Goal: Information Seeking & Learning: Check status

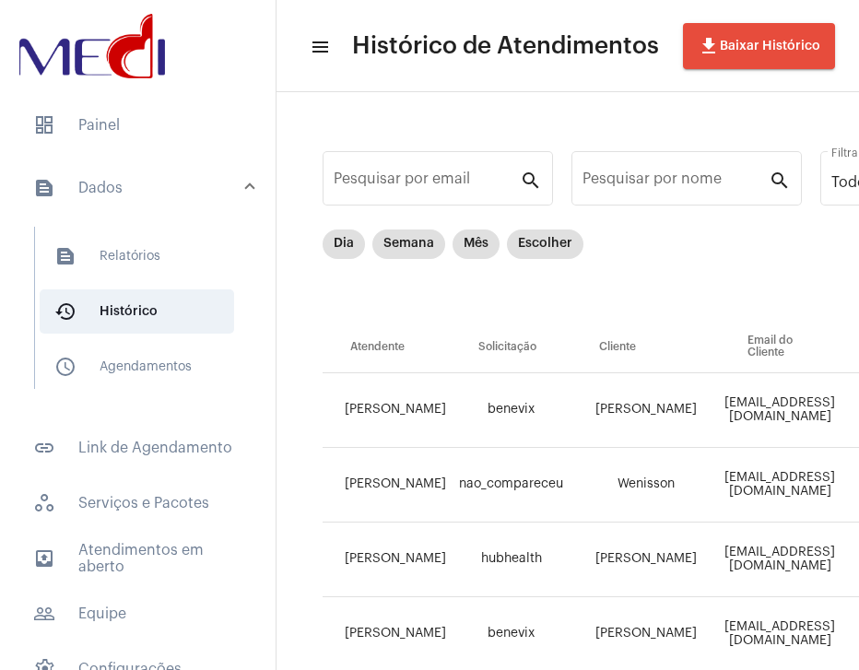
click at [144, 121] on span "dashboard Painel" at bounding box center [137, 125] width 239 height 44
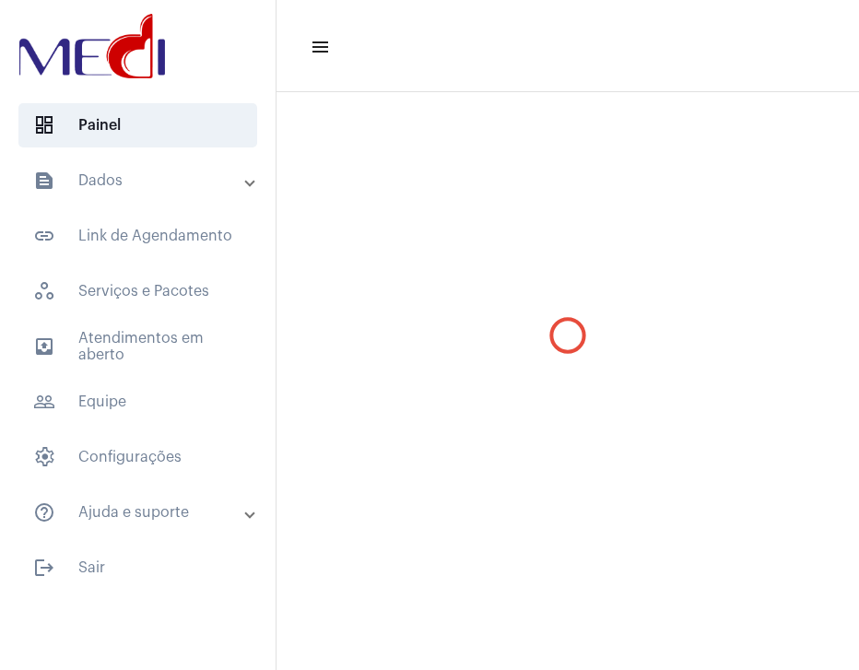
click at [157, 207] on mat-accordion "text_snippet_outlined Dados text_snippet_outlined Relatórios history_outlined H…" at bounding box center [138, 347] width 276 height 376
click at [156, 189] on mat-panel-title "text_snippet_outlined Dados" at bounding box center [139, 181] width 213 height 22
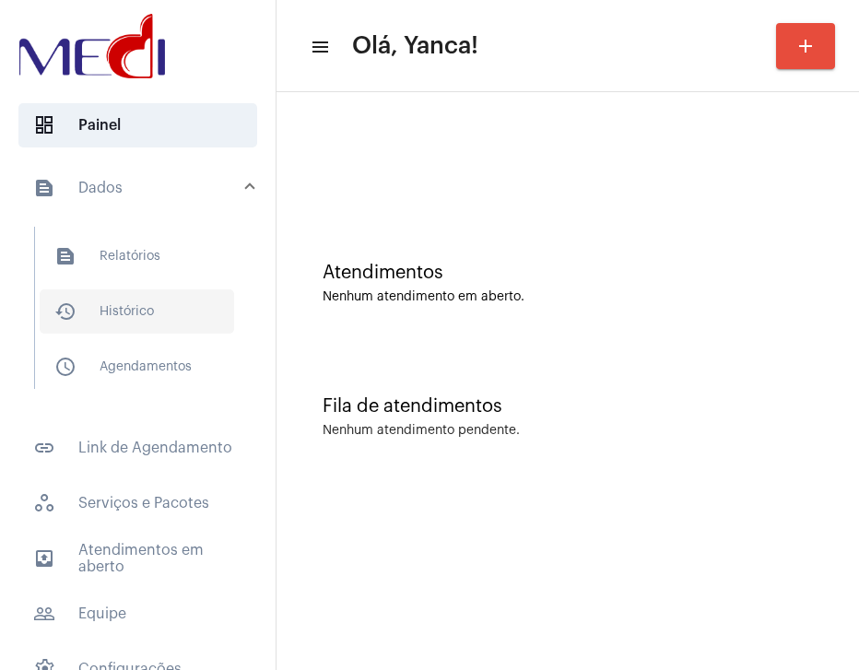
click at [161, 292] on span "history_outlined Histórico" at bounding box center [137, 312] width 195 height 44
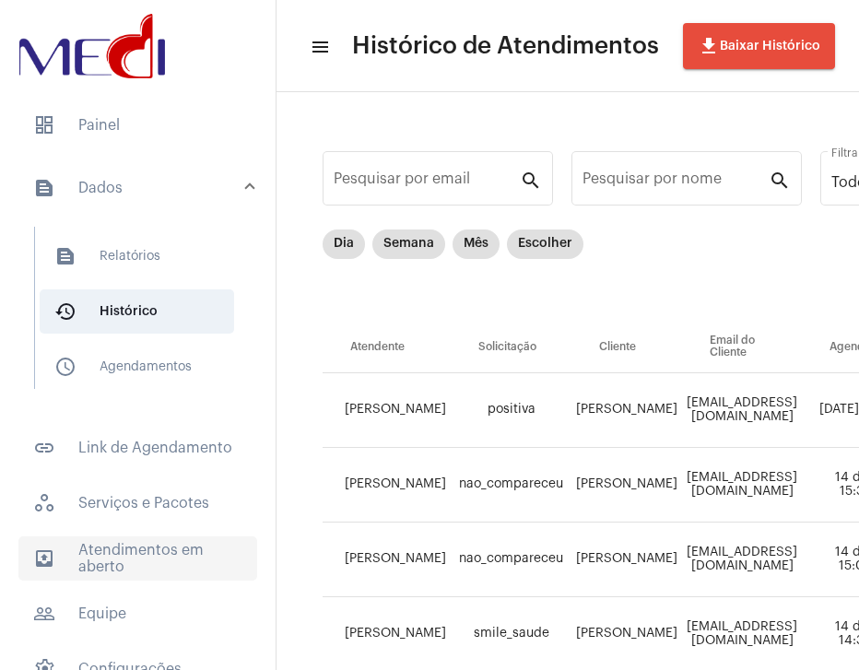
click at [176, 546] on span "outbox_outline Atendimentos em aberto" at bounding box center [137, 559] width 239 height 44
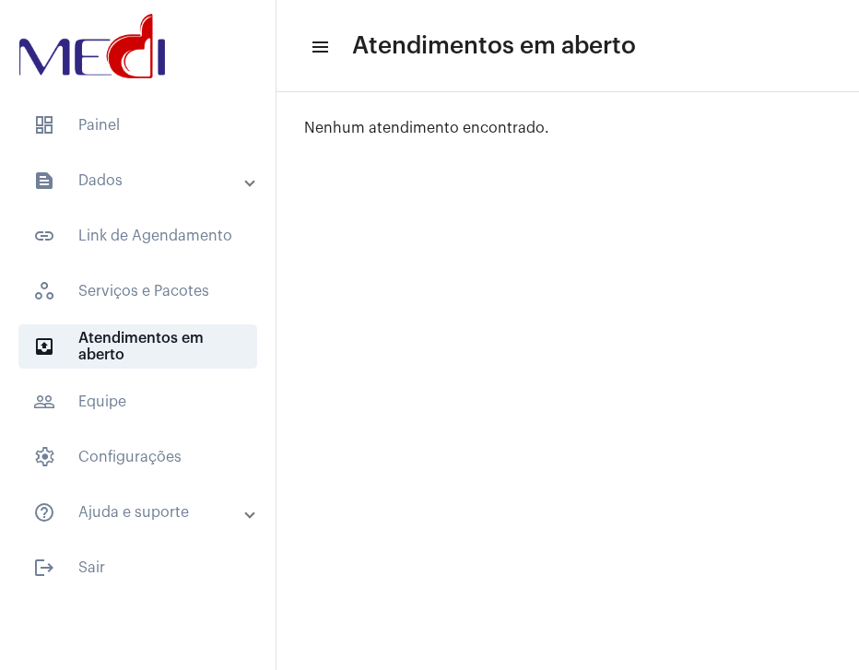
click at [152, 192] on mat-expansion-panel-header "text_snippet_outlined Dados" at bounding box center [143, 181] width 265 height 44
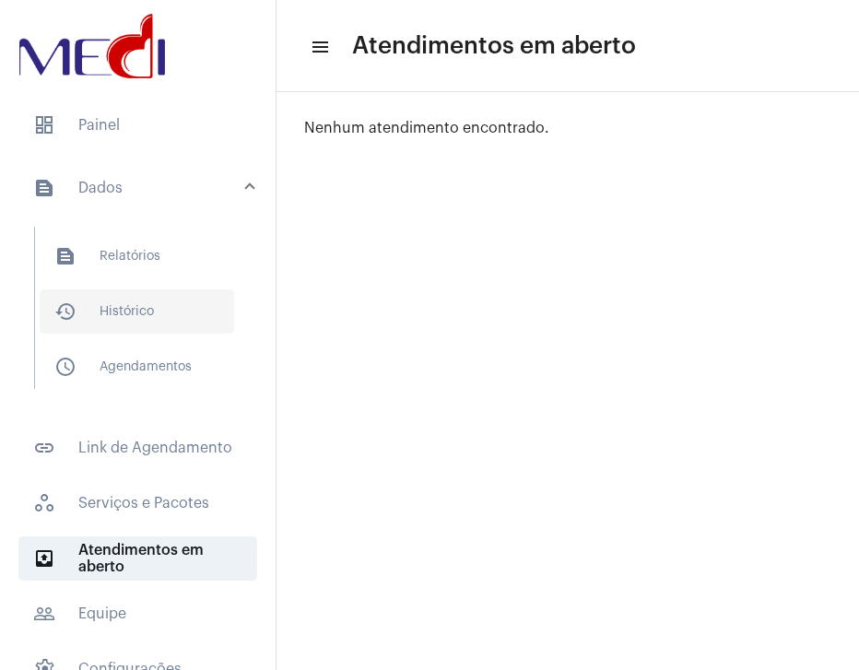
click at [147, 308] on span "history_outlined Histórico" at bounding box center [137, 312] width 195 height 44
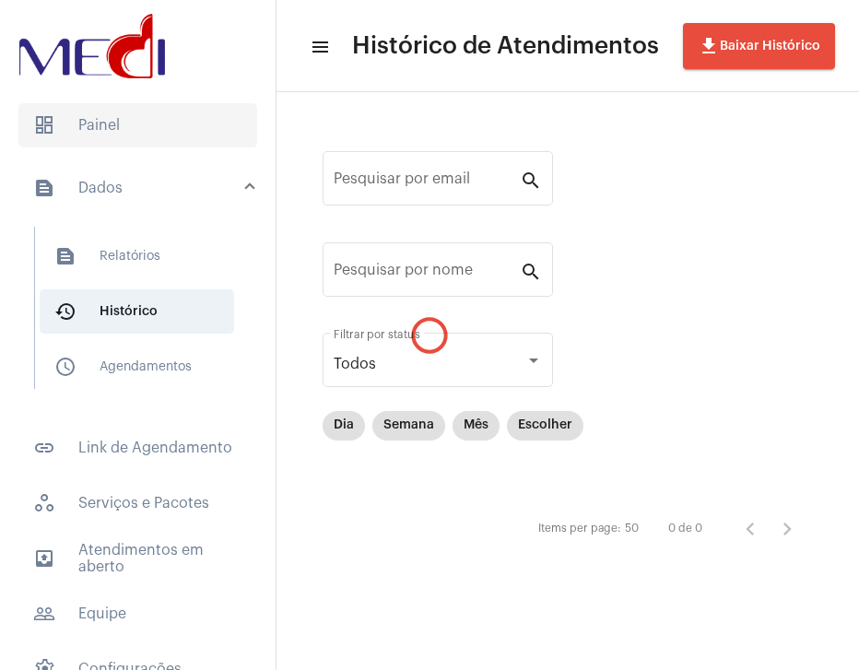
click at [146, 123] on span "dashboard Painel" at bounding box center [137, 125] width 239 height 44
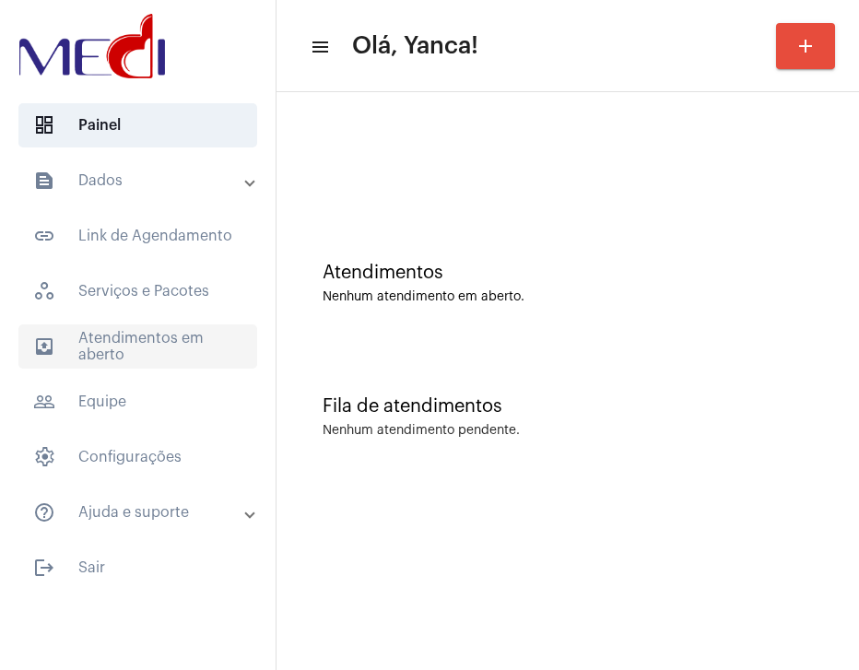
click at [108, 333] on span "outbox_outline Atendimentos em aberto" at bounding box center [137, 347] width 239 height 44
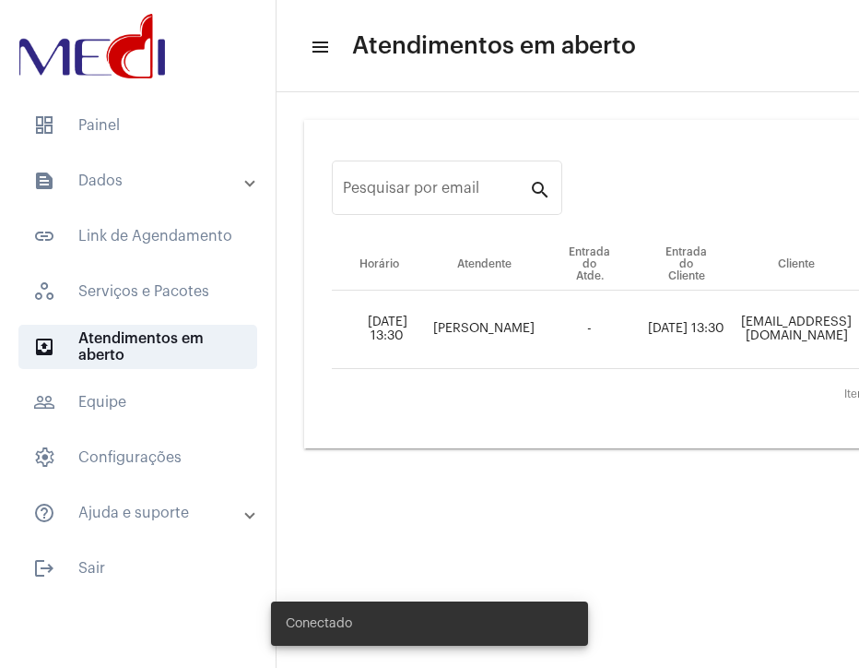
drag, startPoint x: 563, startPoint y: 662, endPoint x: 708, endPoint y: 657, distance: 145.8
click at [770, 657] on body "dashboard Painel text_snippet_outlined Dados text_snippet_outlined Relatórios h…" at bounding box center [429, 334] width 859 height 668
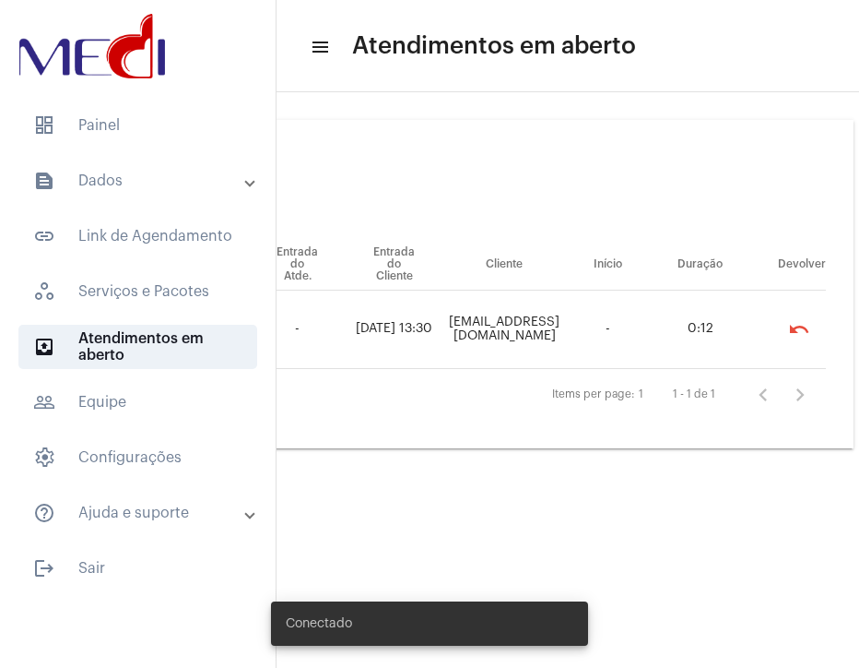
scroll to position [0, 347]
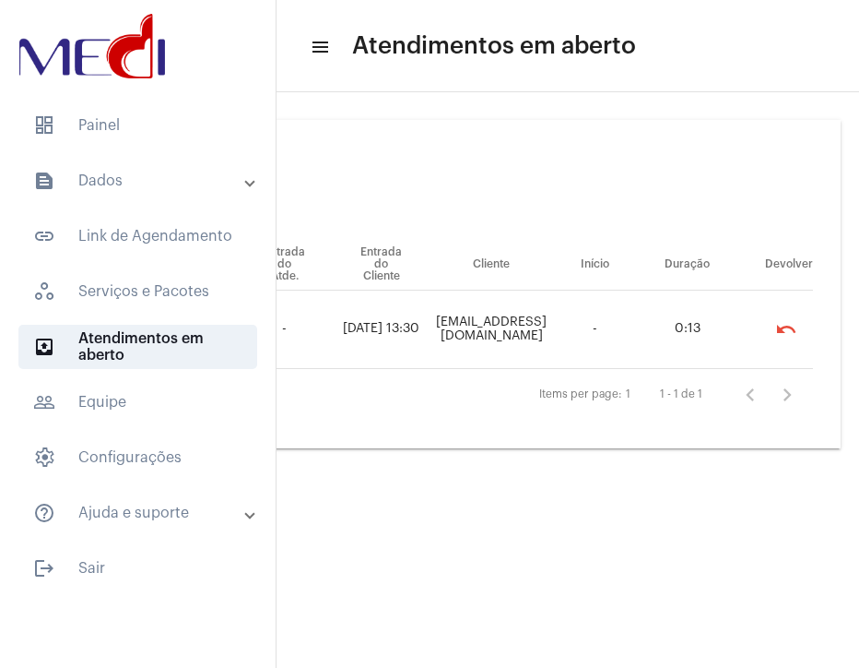
click at [435, 311] on td "[EMAIL_ADDRESS][DOMAIN_NAME]" at bounding box center [492, 329] width 124 height 78
copy td "[EMAIL_ADDRESS][DOMAIN_NAME]"
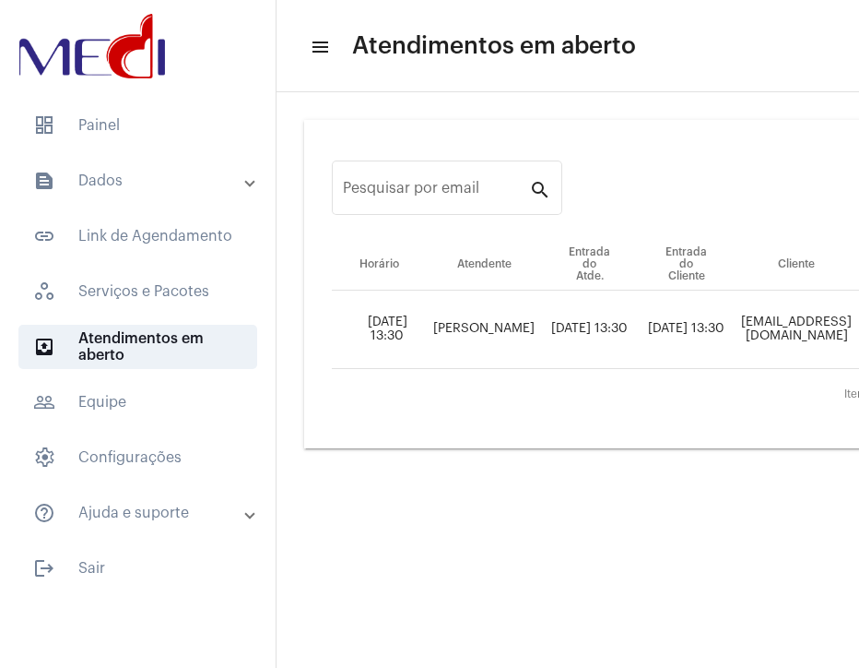
click at [138, 188] on mat-panel-title "text_snippet_outlined Dados" at bounding box center [139, 181] width 213 height 22
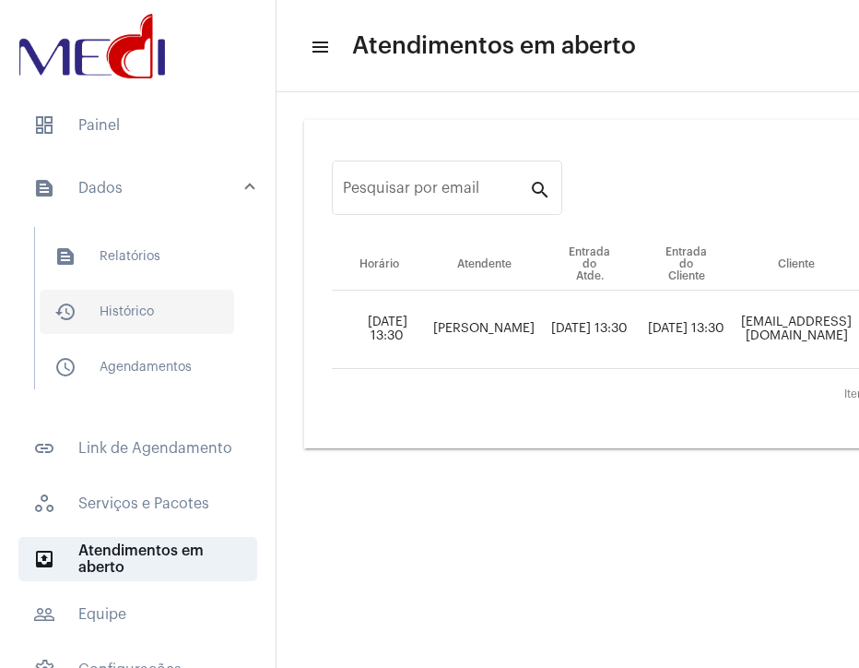
click at [153, 312] on span "history_outlined Histórico" at bounding box center [137, 312] width 195 height 44
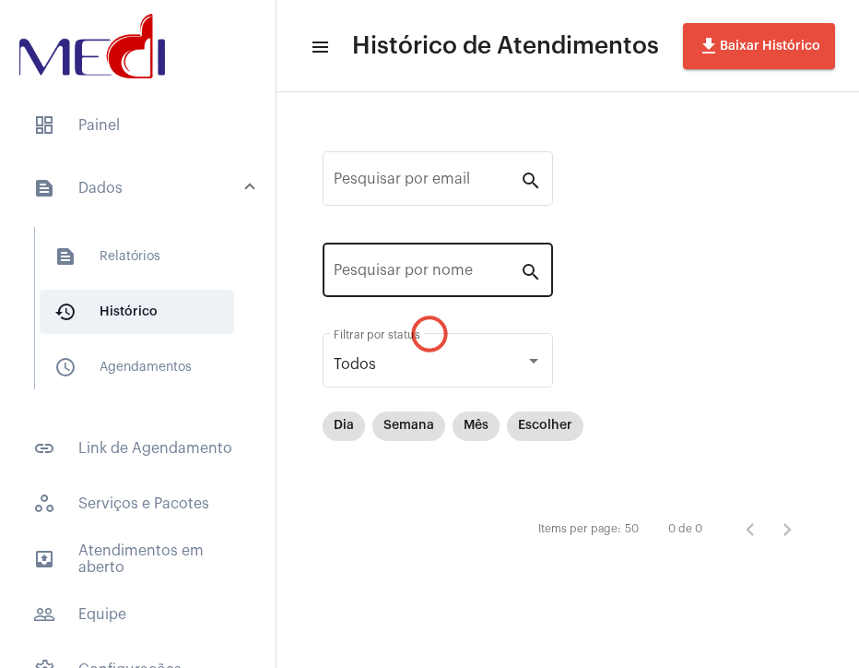
click at [445, 285] on div "Pesquisar por nome" at bounding box center [427, 268] width 186 height 58
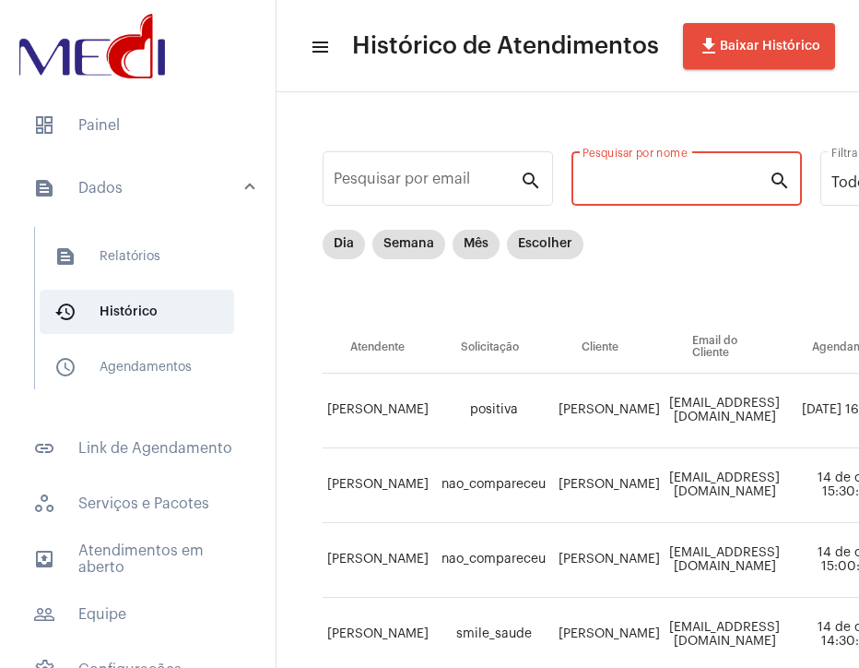
type input "L"
click at [601, 184] on input "KJALINE" at bounding box center [676, 182] width 186 height 17
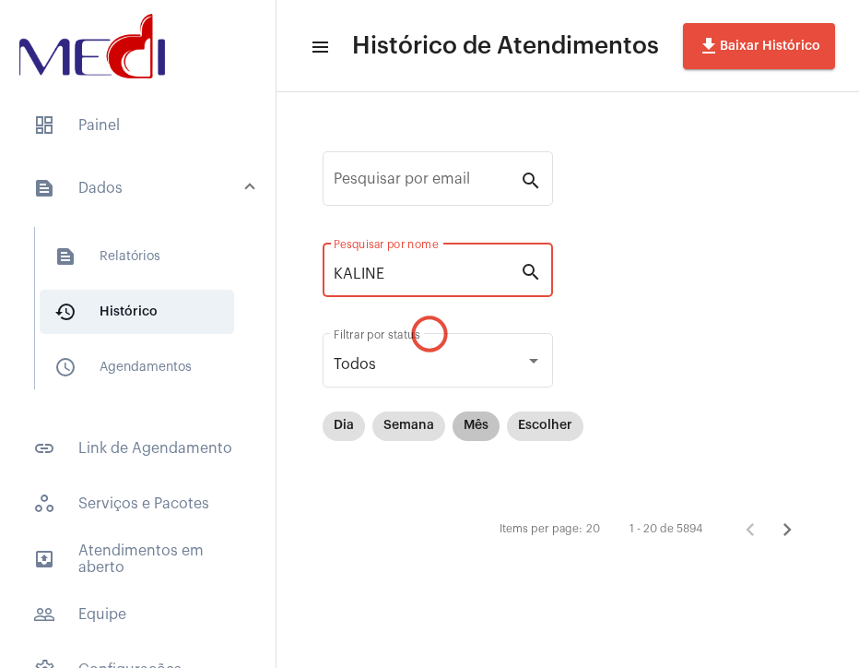
type input "KALINE"
click at [472, 431] on mat-chip "Mês" at bounding box center [476, 426] width 47 height 30
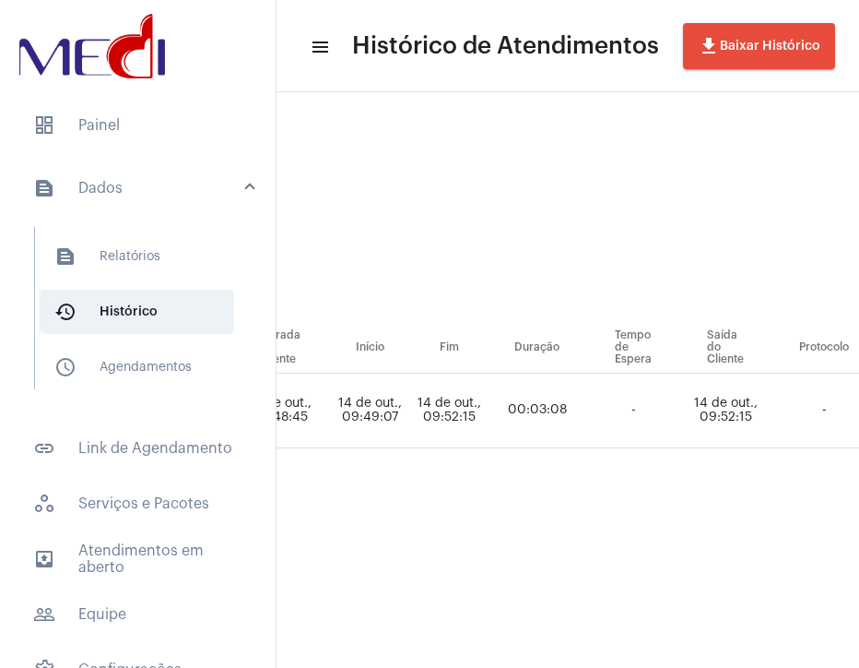
scroll to position [0, 868]
drag, startPoint x: 657, startPoint y: 632, endPoint x: 708, endPoint y: 629, distance: 51.7
click at [714, 629] on mat-sidenav-content "menu Histórico de Atendimentos file_download Baixar Histórico Pesquisar por ema…" at bounding box center [568, 334] width 583 height 668
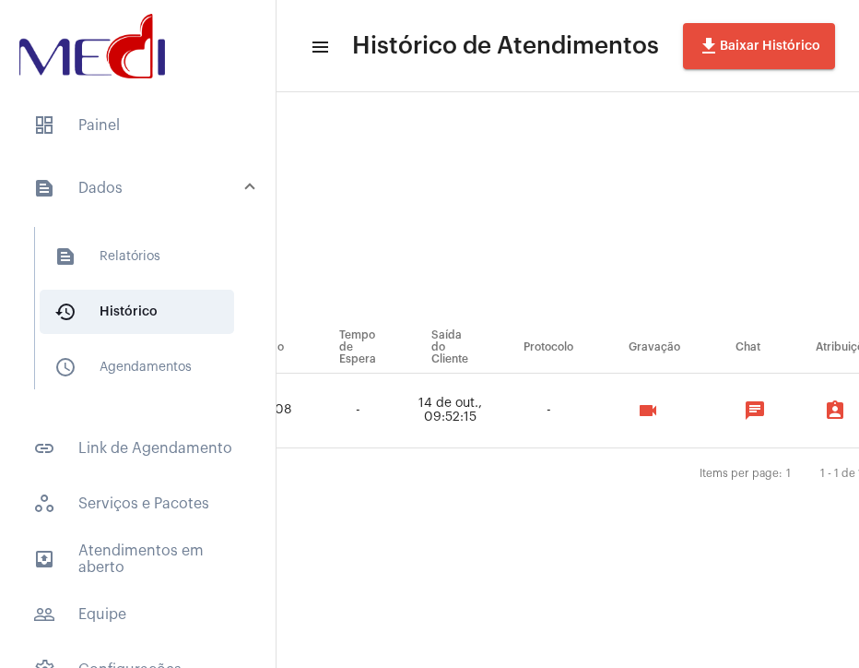
scroll to position [0, 1143]
click at [653, 411] on mat-icon "videocam" at bounding box center [642, 410] width 22 height 22
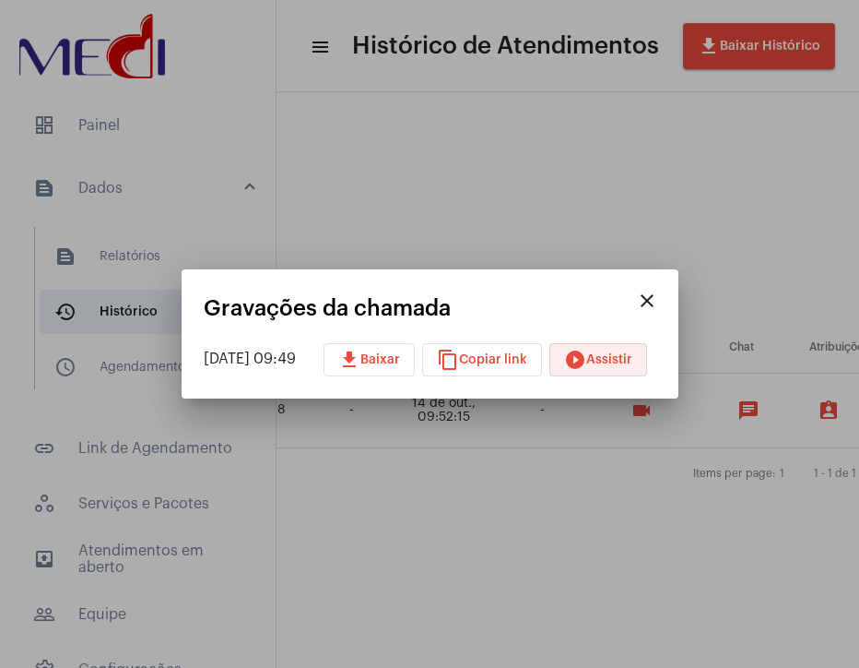
click at [587, 350] on mat-icon "play_circle_filled" at bounding box center [575, 360] width 22 height 22
